Goal: Information Seeking & Learning: Learn about a topic

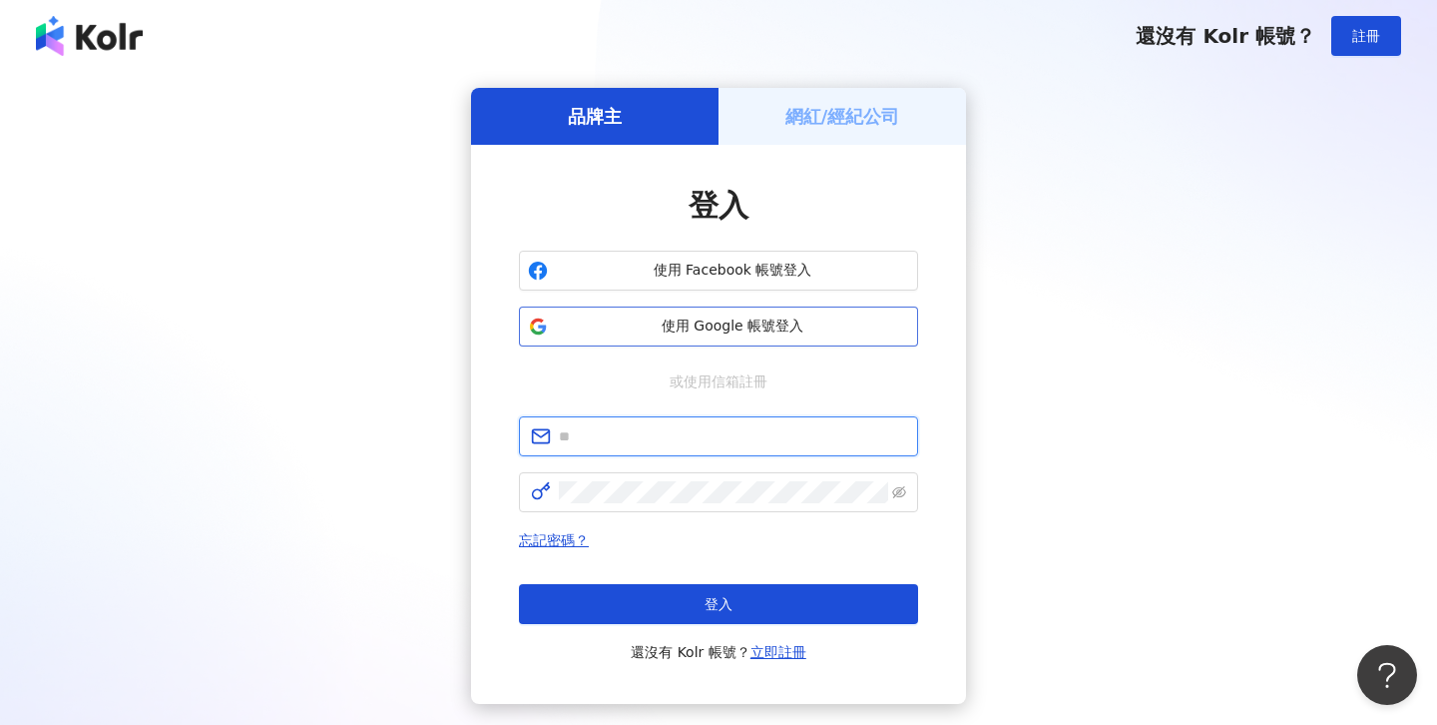
type input "**********"
click at [639, 333] on span "使用 Google 帳號登入" at bounding box center [732, 326] width 353 height 20
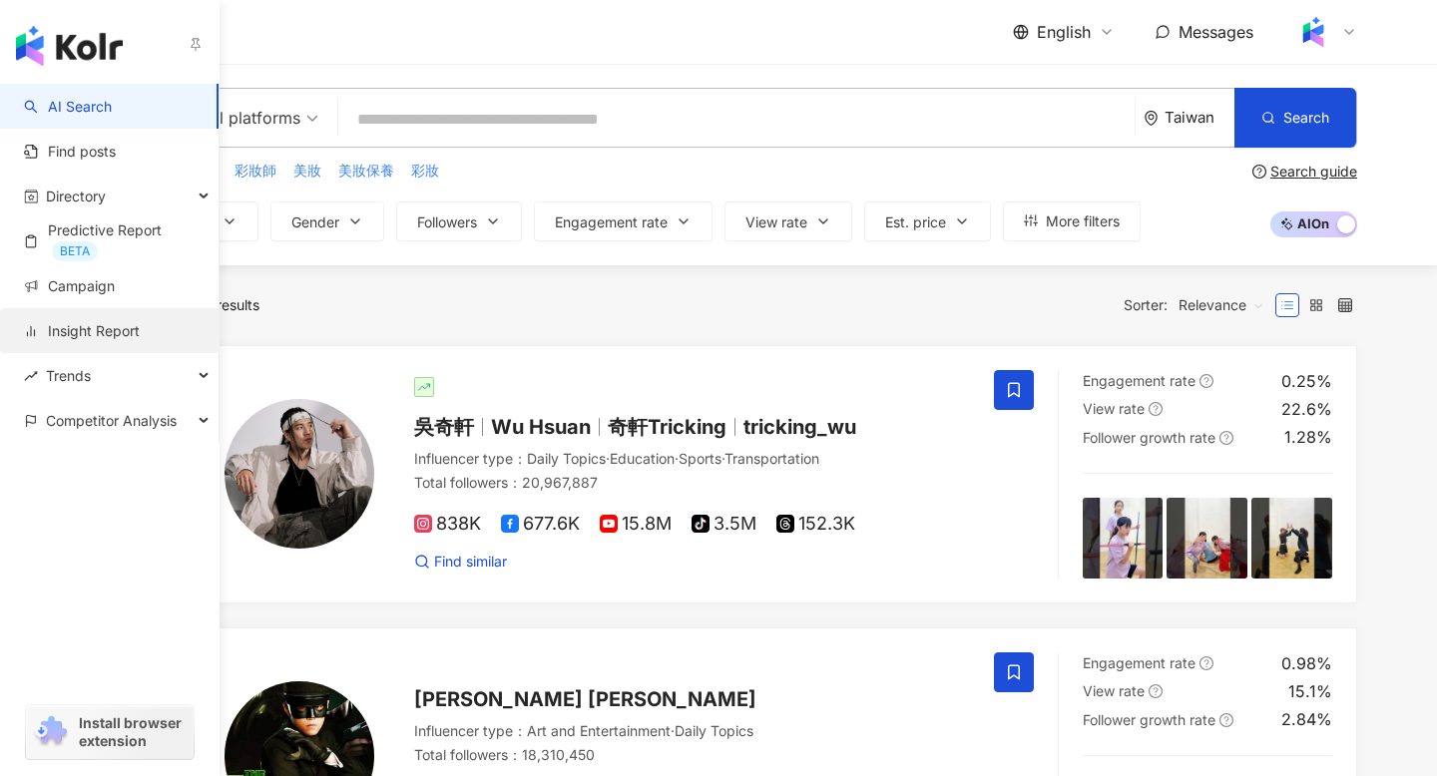
click at [121, 341] on link "Insight Report" at bounding box center [82, 331] width 116 height 20
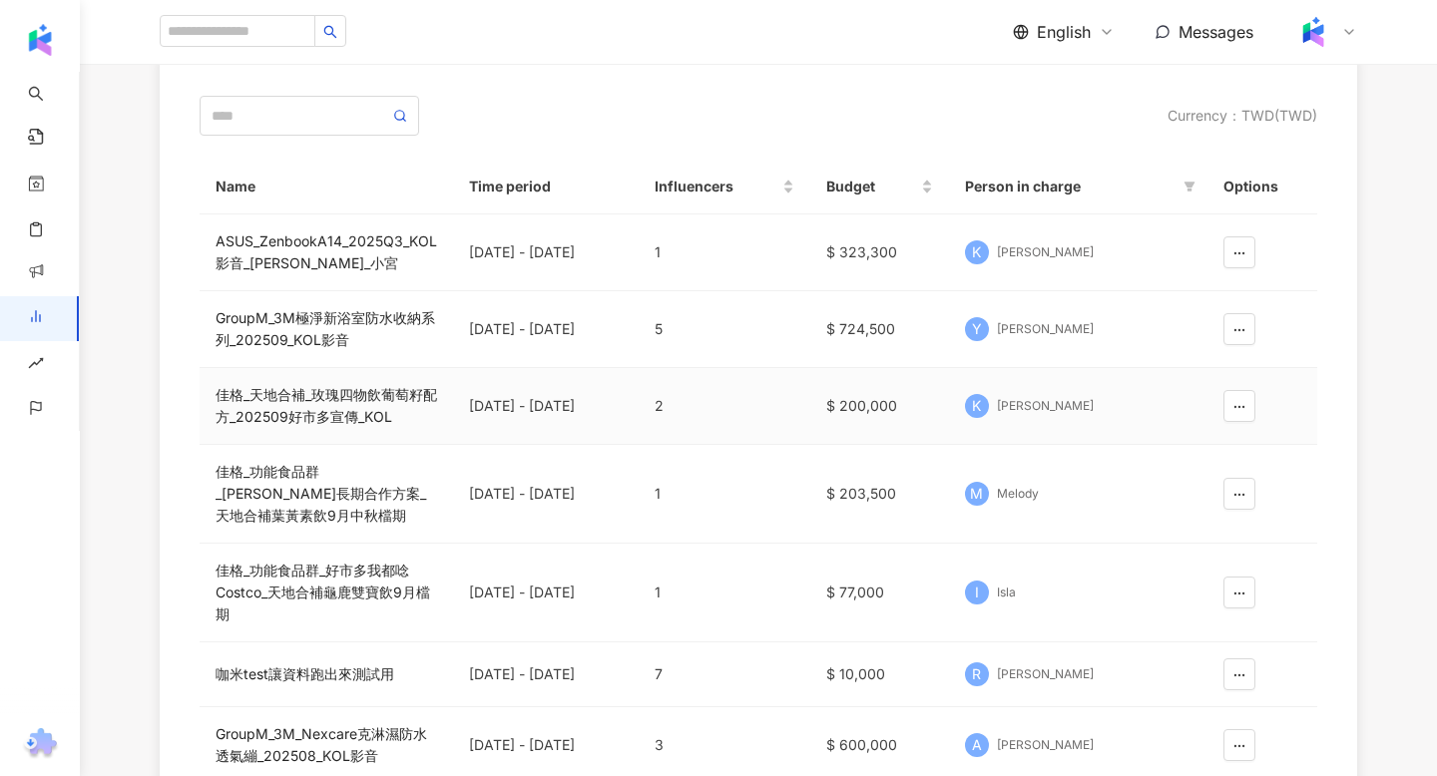
scroll to position [167, 0]
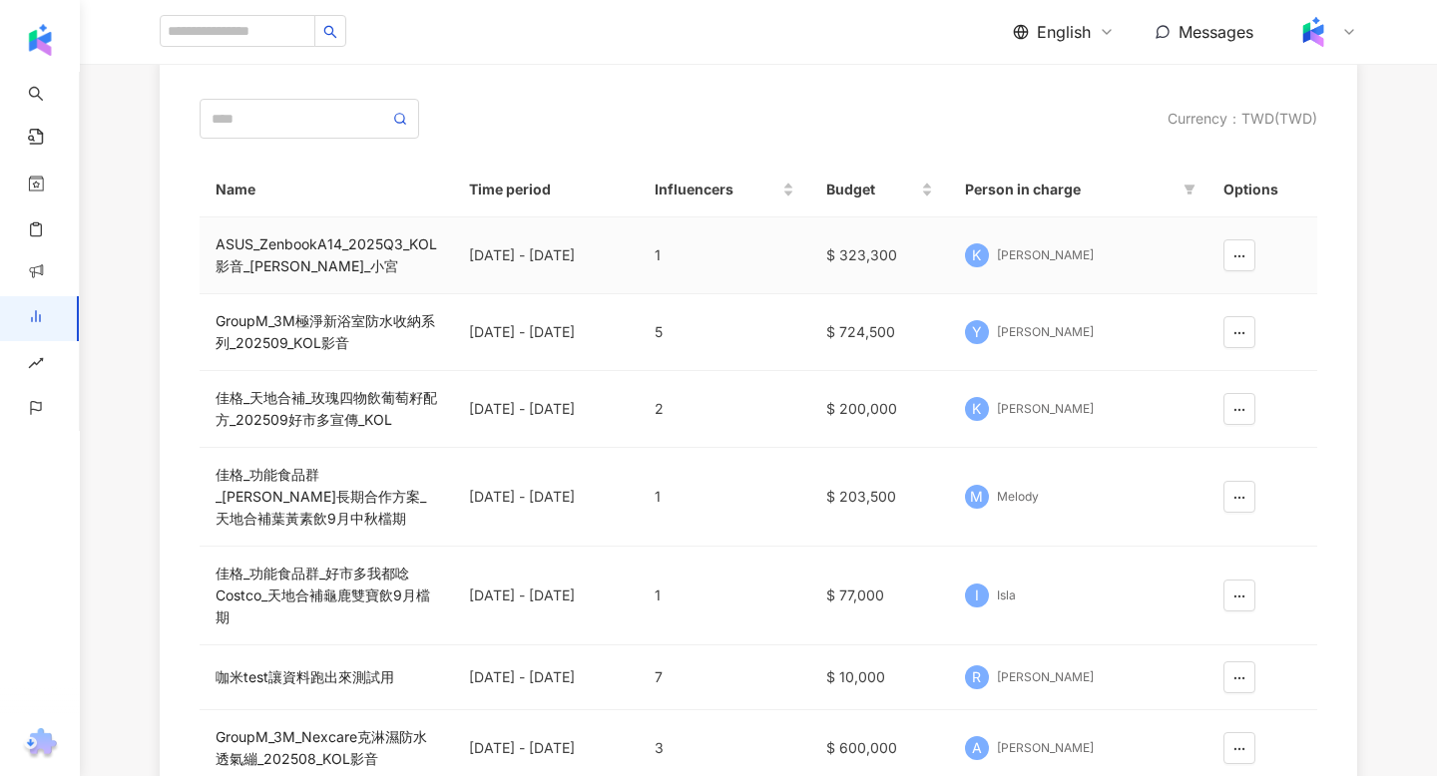
click at [312, 248] on div "ASUS_ZenbookA14_2025Q3_KOL影音_[PERSON_NAME]_小宮" at bounding box center [327, 256] width 222 height 44
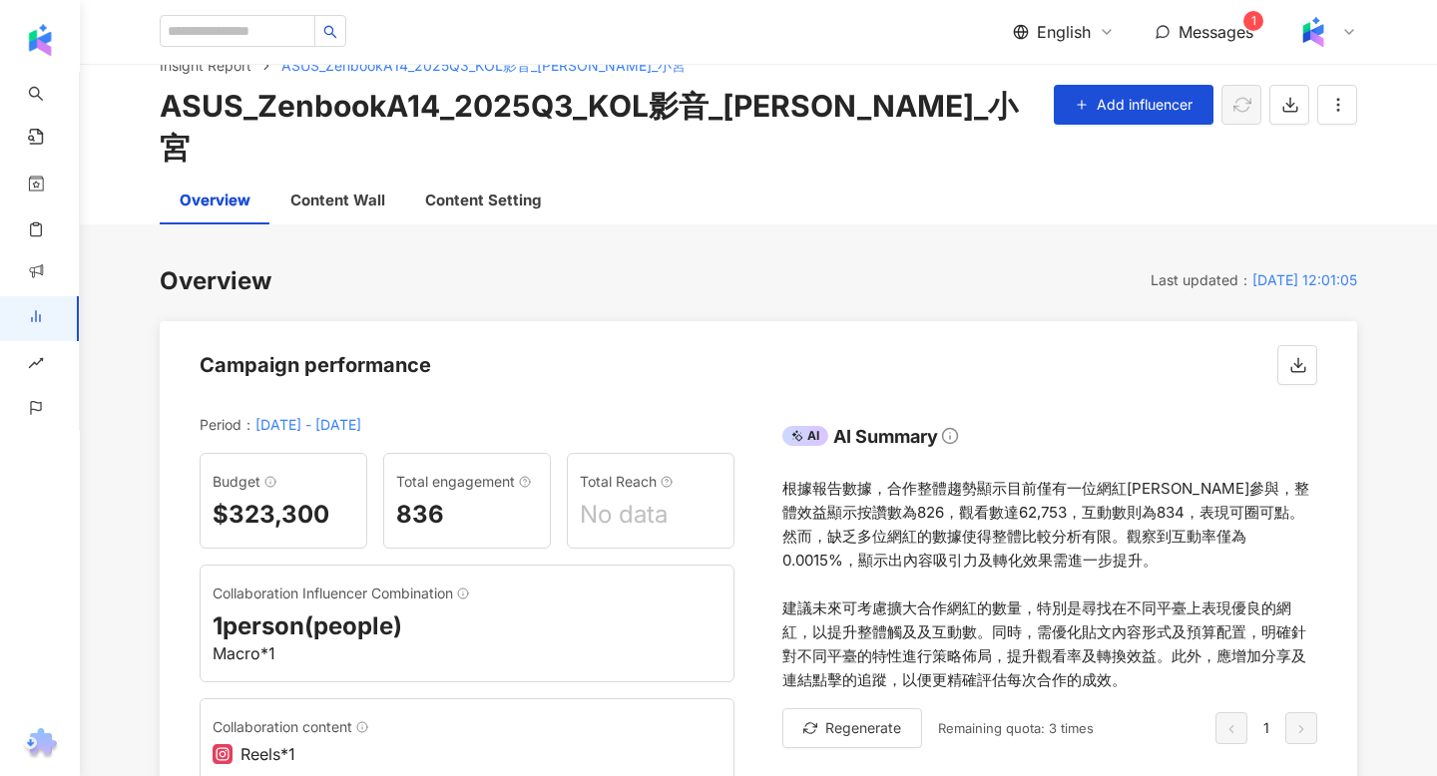
scroll to position [40, 0]
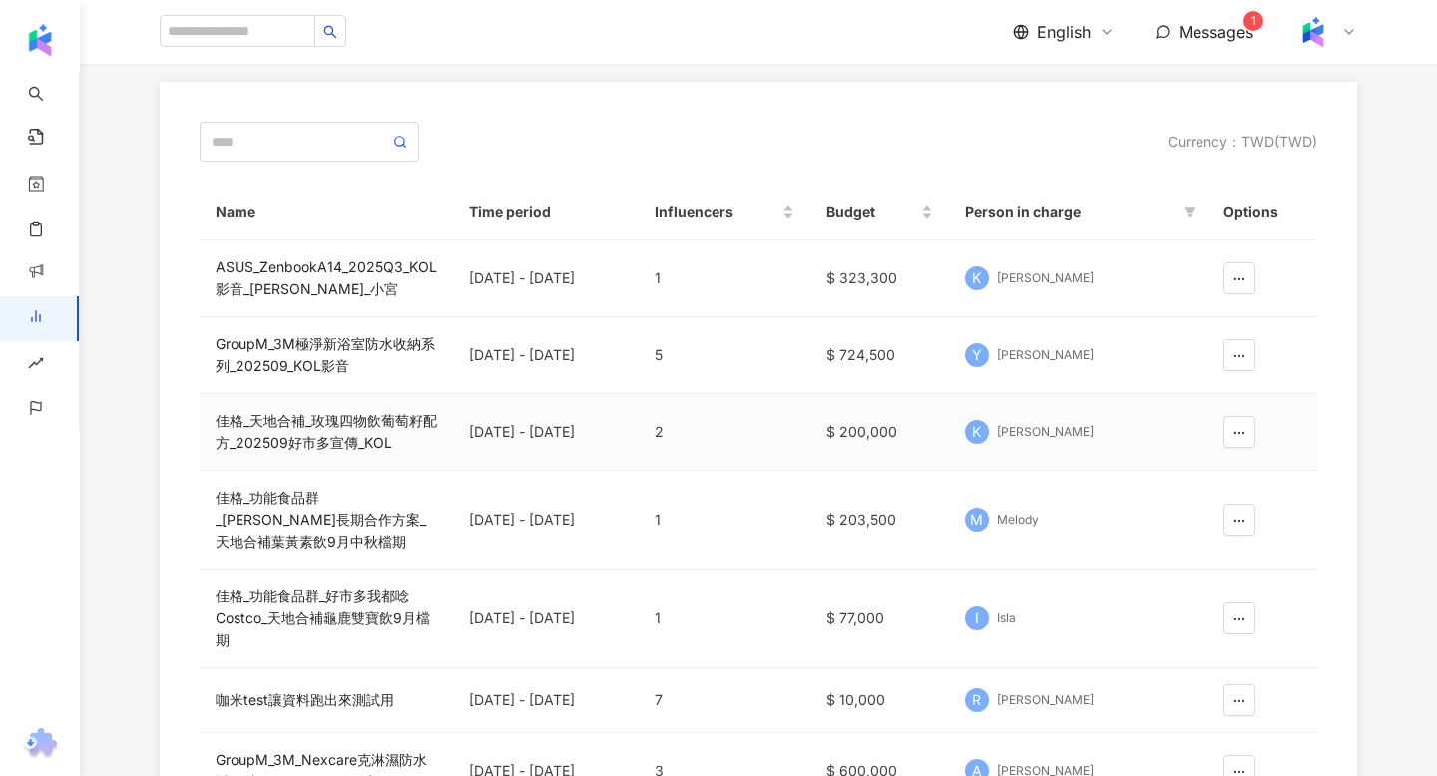
scroll to position [146, 0]
click at [312, 352] on div "GroupM_3M極淨新浴室防水收納系列_202509_KOL影音" at bounding box center [327, 353] width 222 height 44
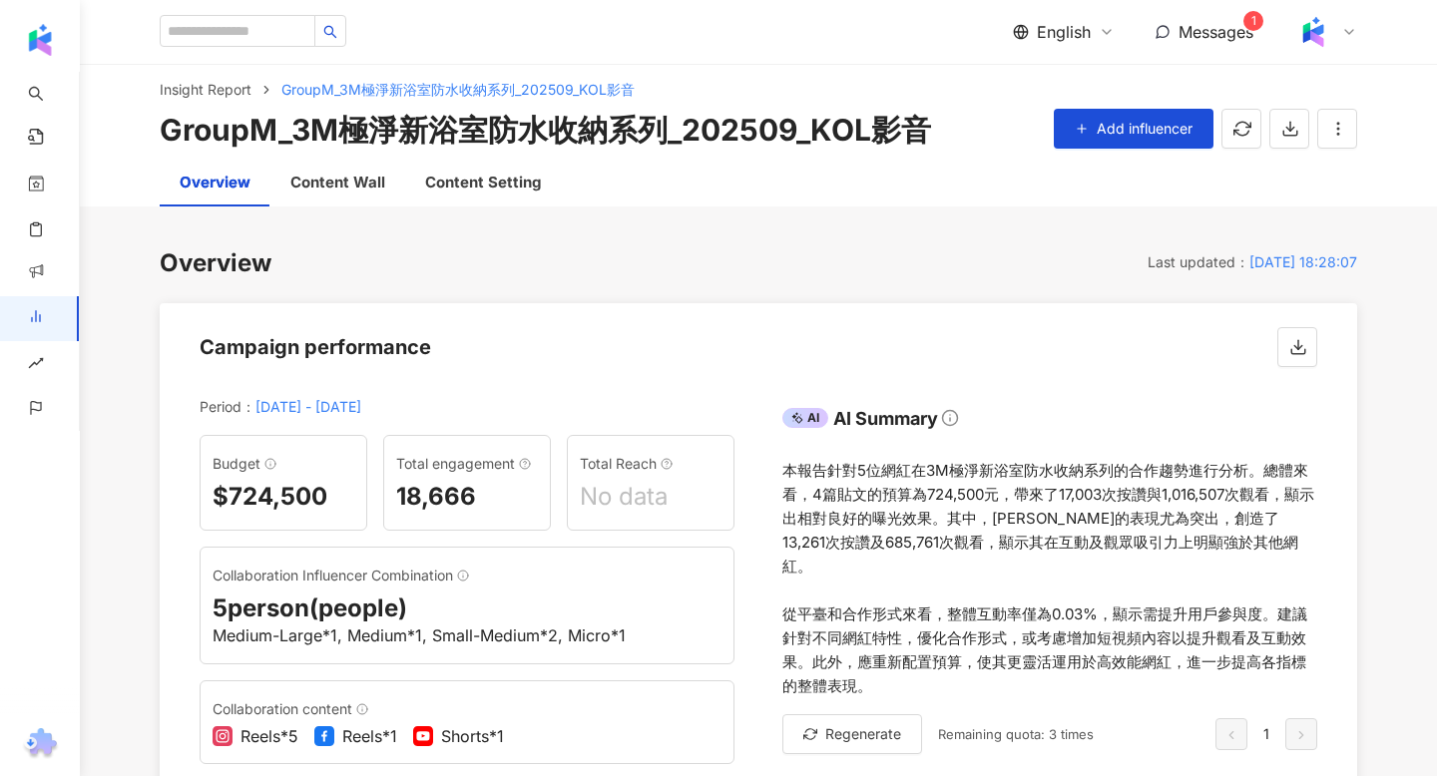
scroll to position [20, 0]
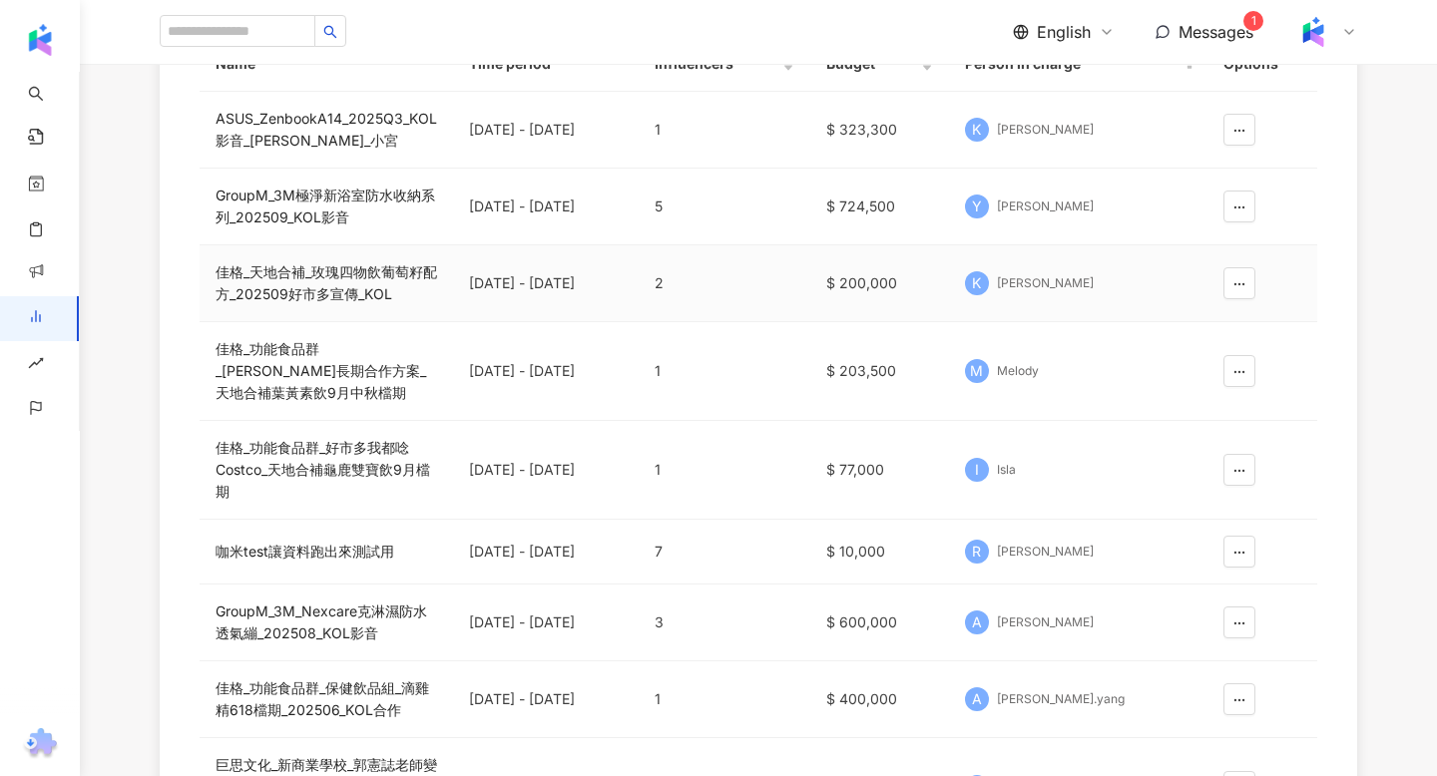
scroll to position [290, 0]
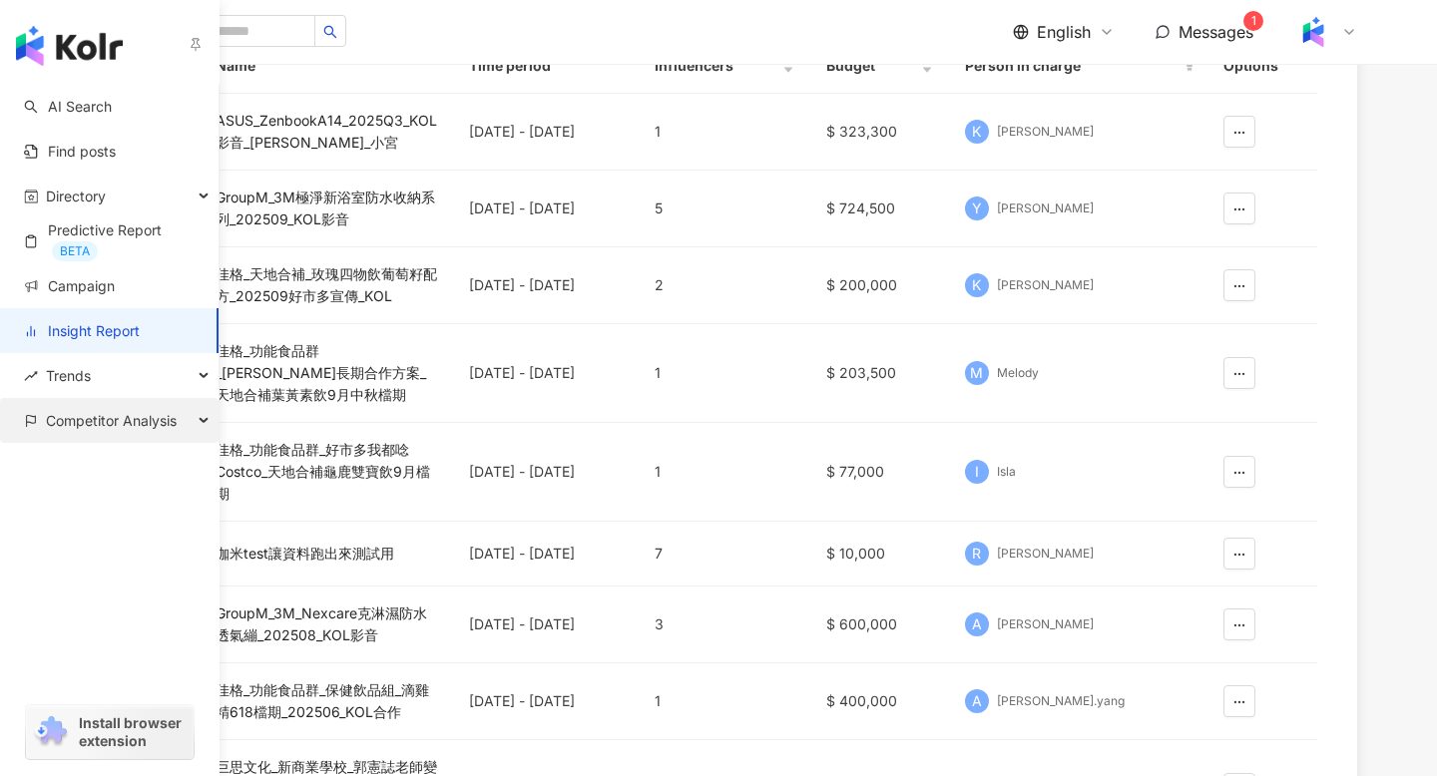
click at [171, 412] on span "Competitor Analysis" at bounding box center [111, 420] width 131 height 45
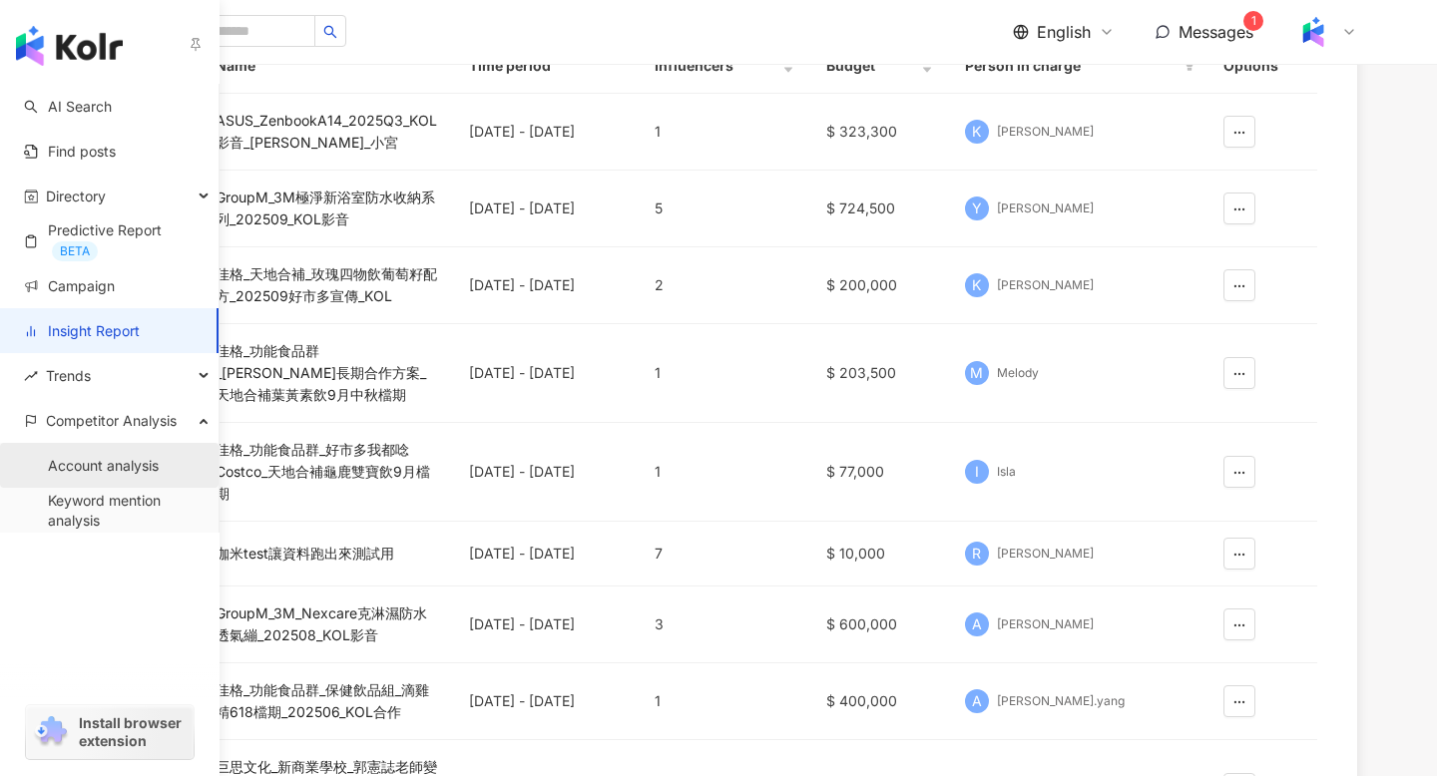
click at [159, 470] on link "Account analysis" at bounding box center [103, 466] width 111 height 20
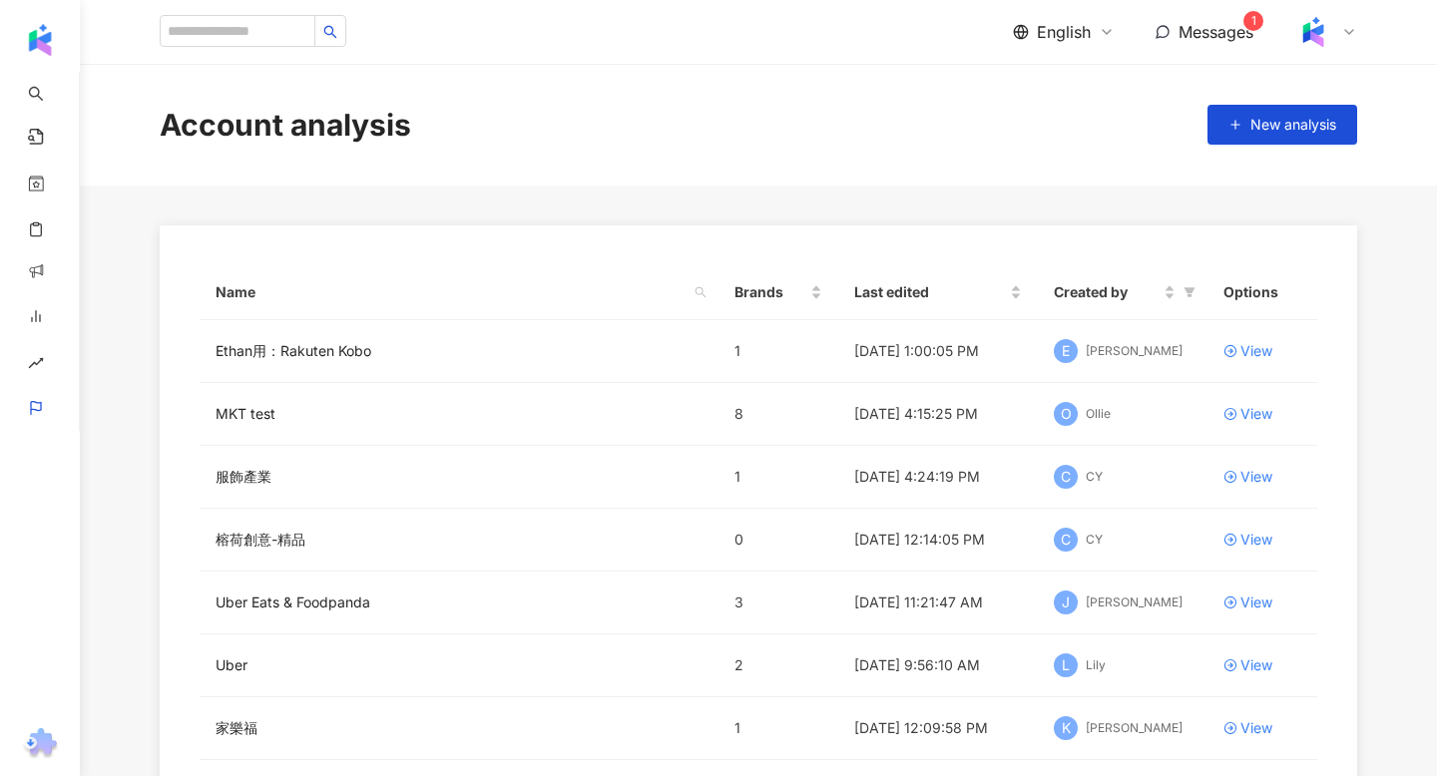
click at [499, 258] on div "Name Brands Last edited Created by Options [PERSON_NAME]用：[PERSON_NAME] 1 [DATE…" at bounding box center [759, 639] width 1198 height 827
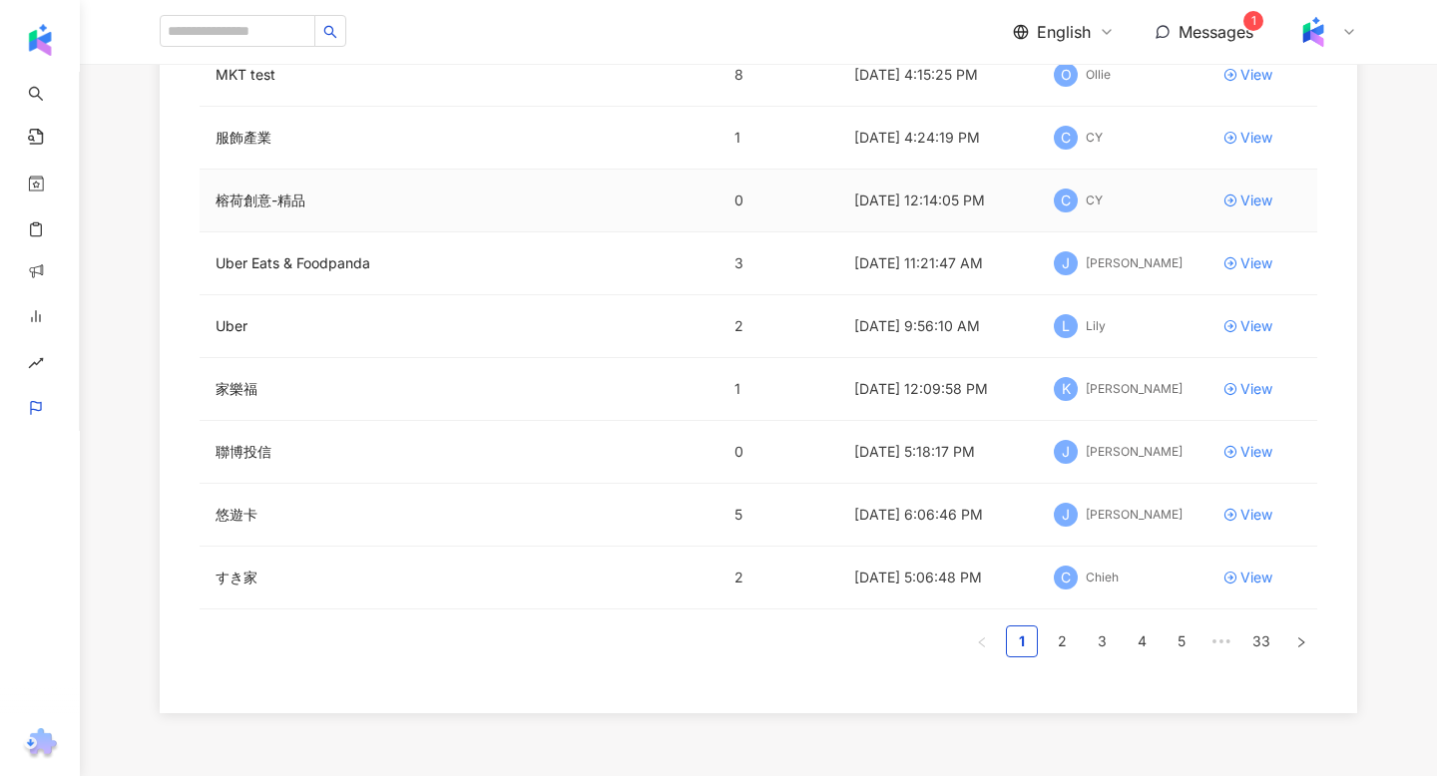
scroll to position [361, 0]
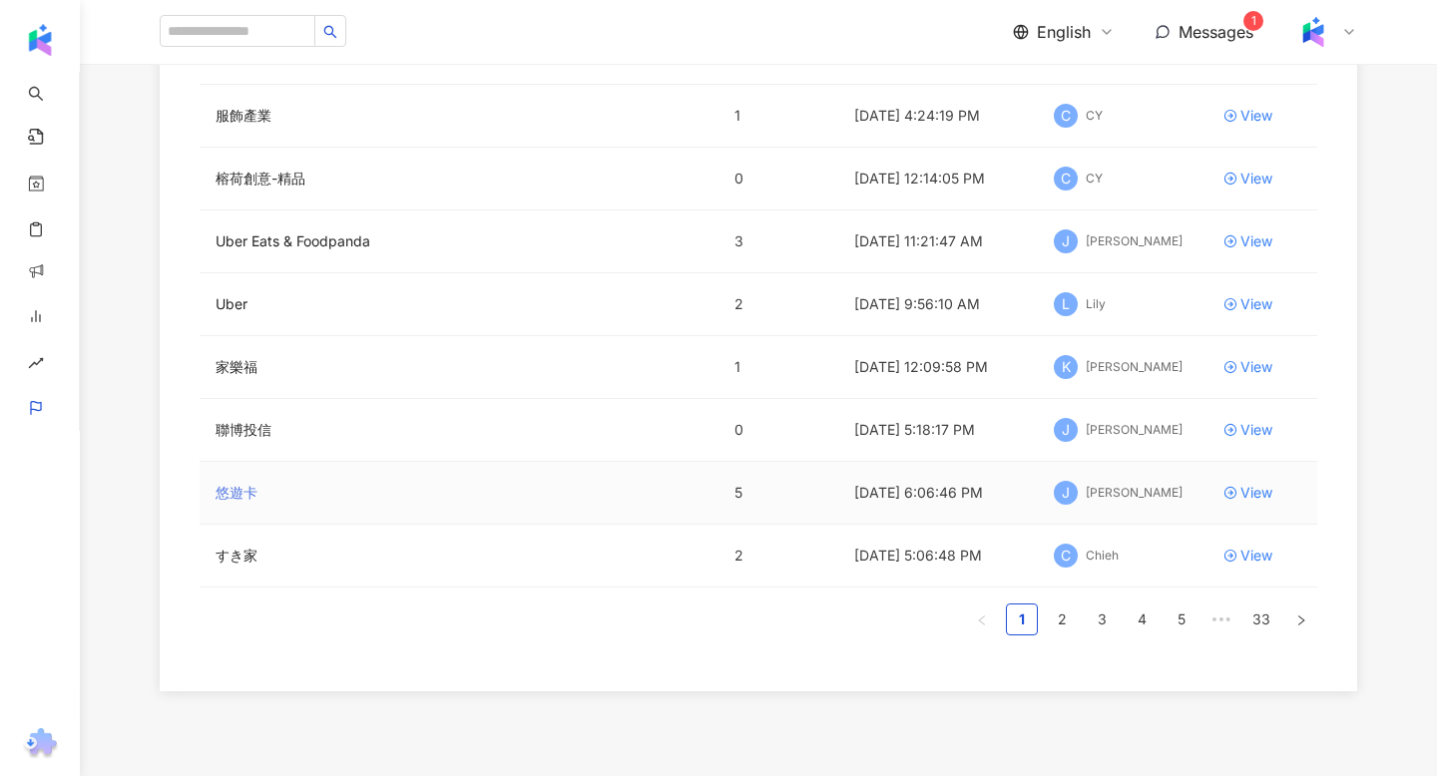
click at [250, 493] on link "悠遊卡" at bounding box center [237, 493] width 42 height 22
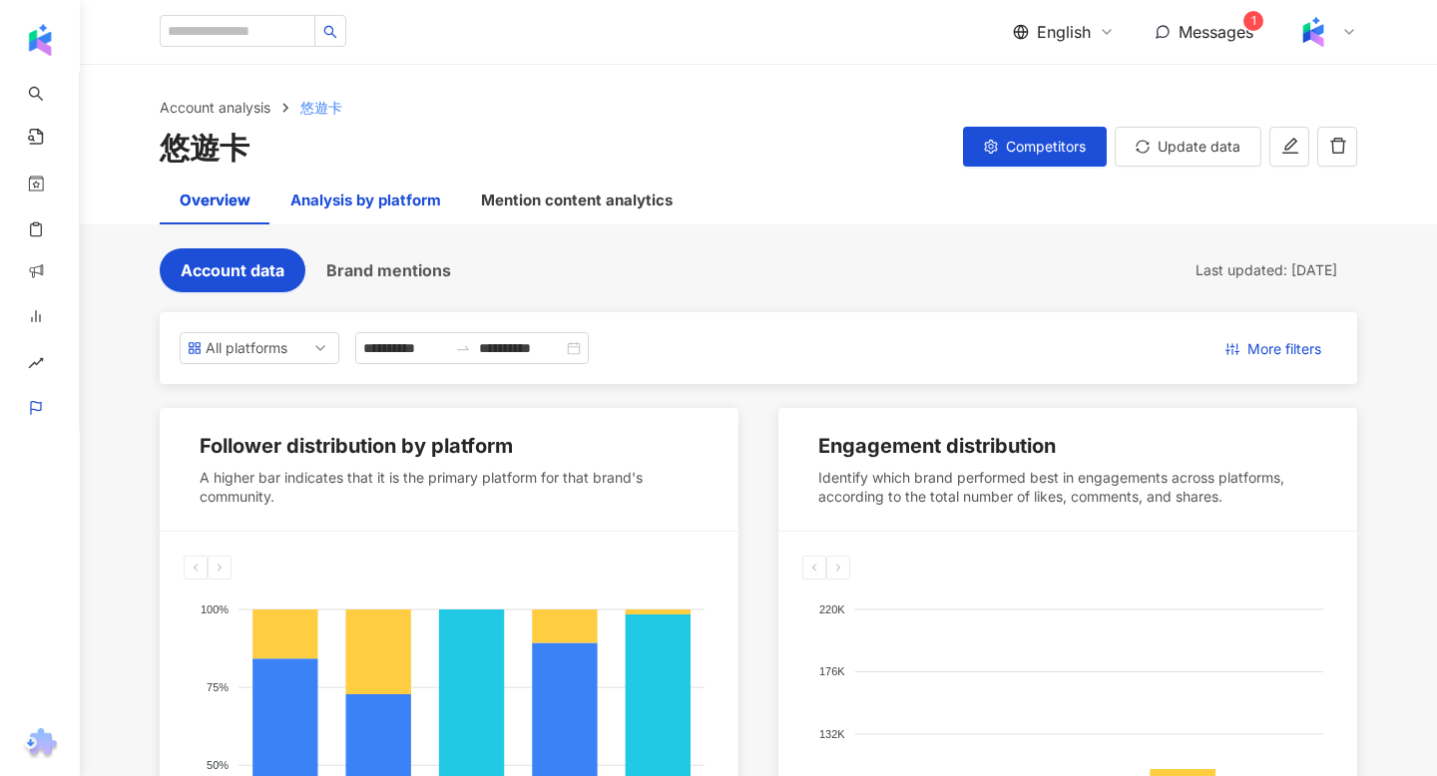
click at [360, 203] on div "Analysis by platform" at bounding box center [365, 201] width 151 height 24
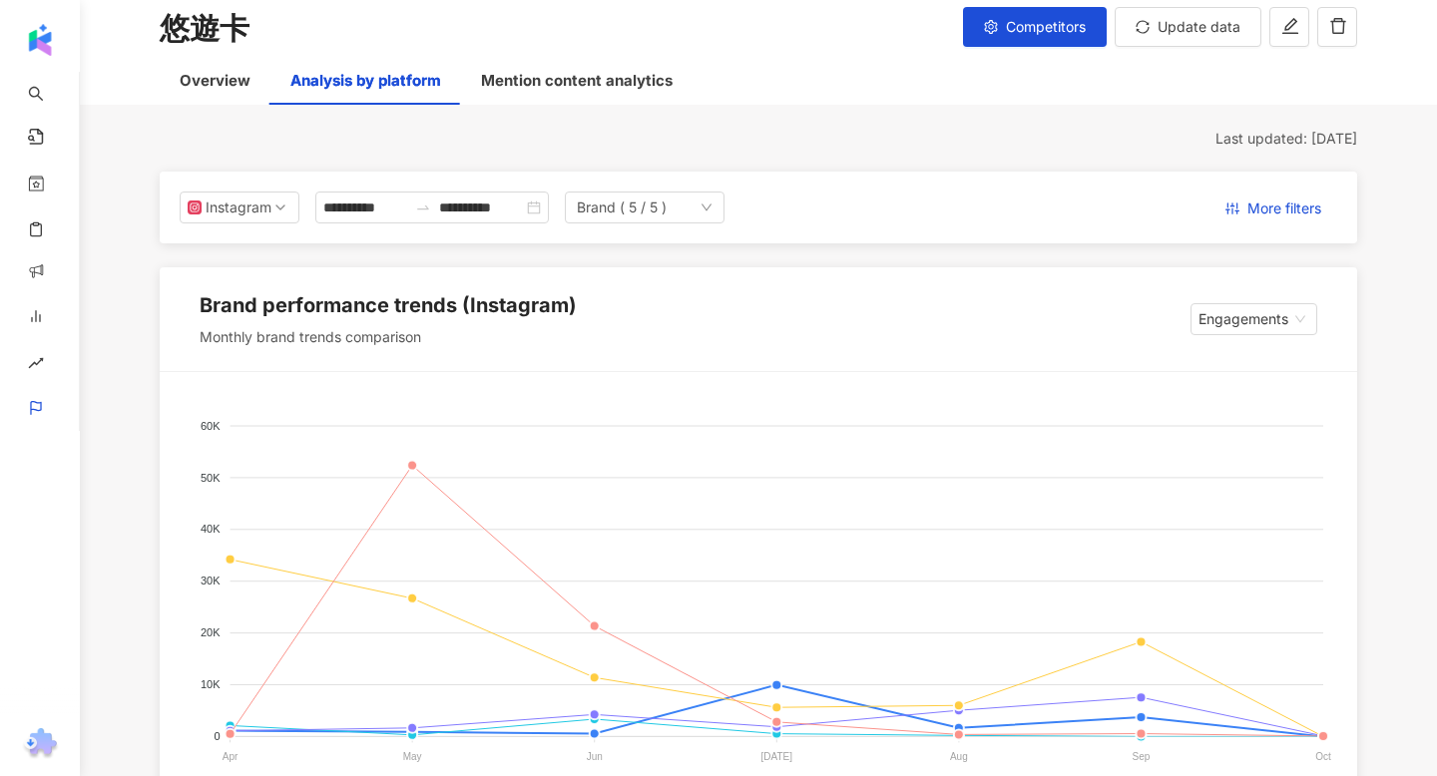
scroll to position [118, 0]
